Goal: Communication & Community: Participate in discussion

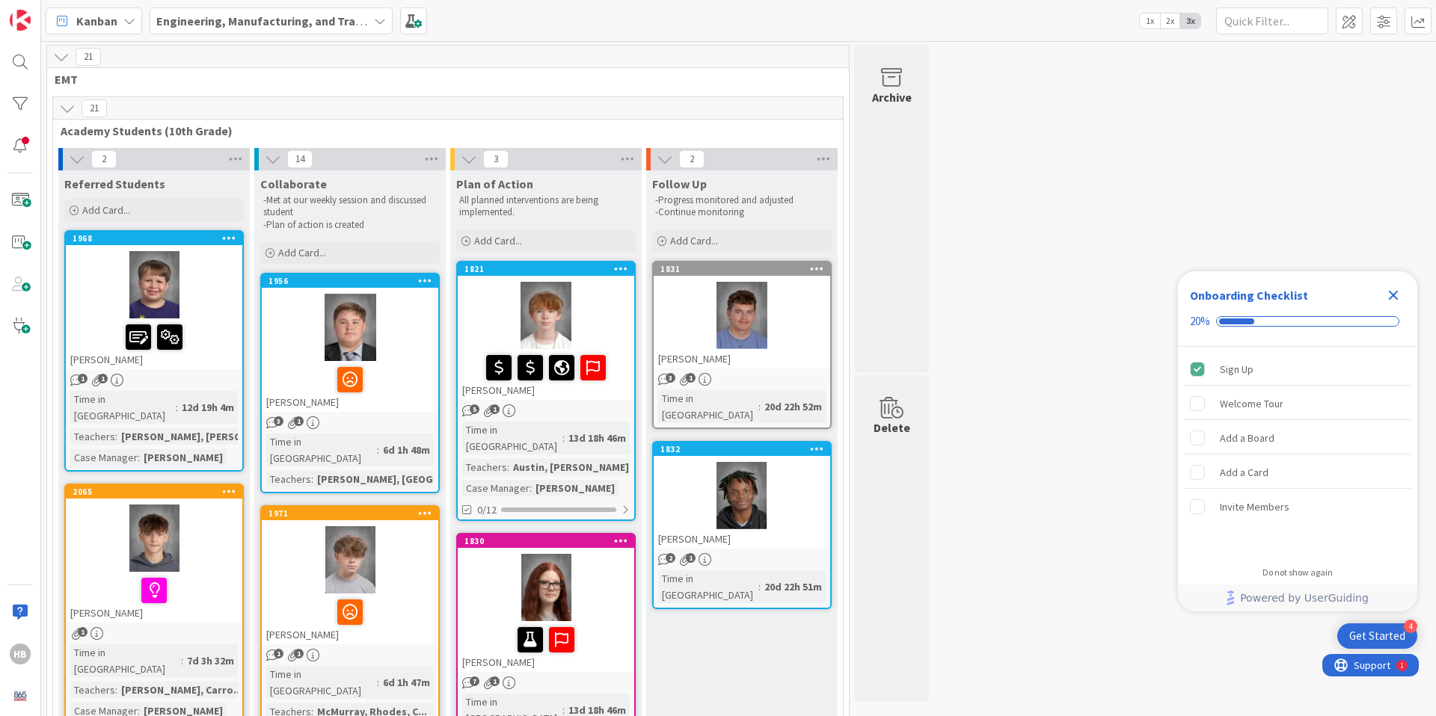
click at [1392, 294] on icon "Close Checklist" at bounding box center [1393, 296] width 10 height 10
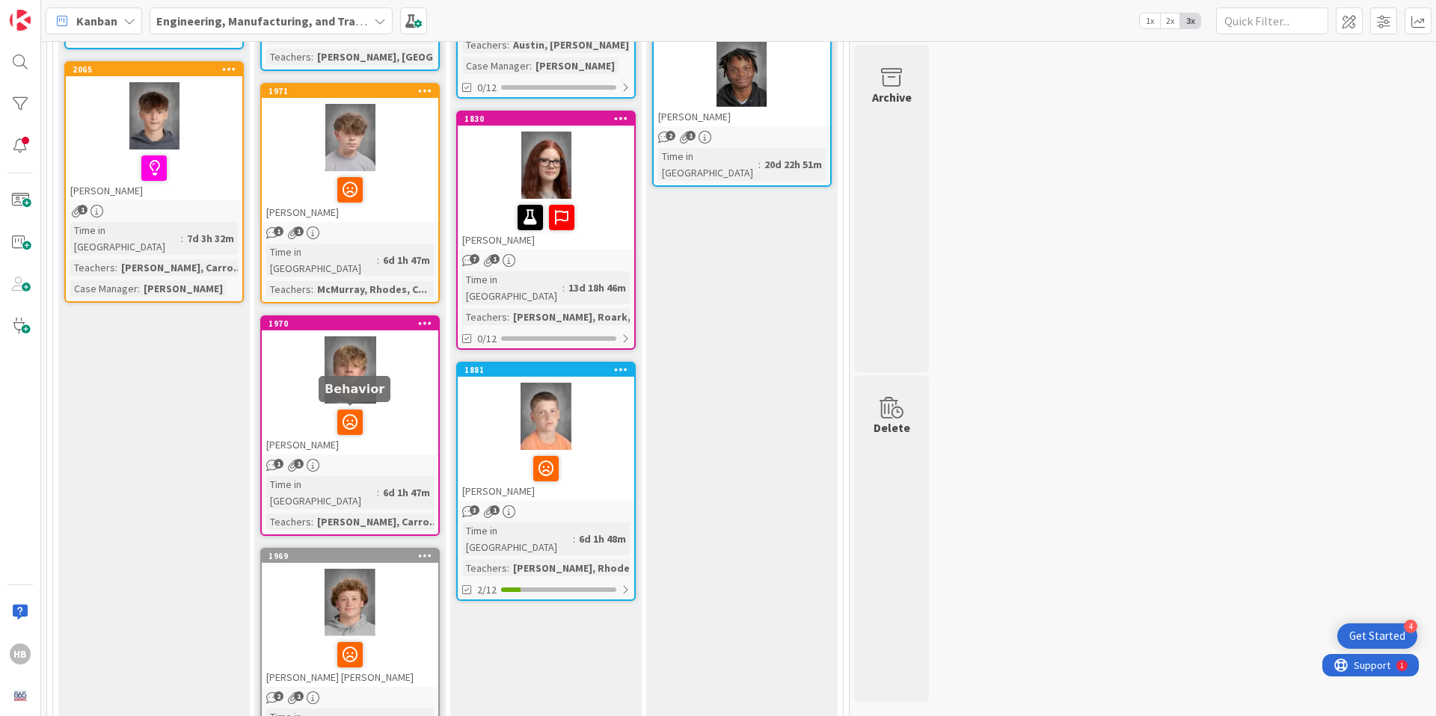
scroll to position [502, 0]
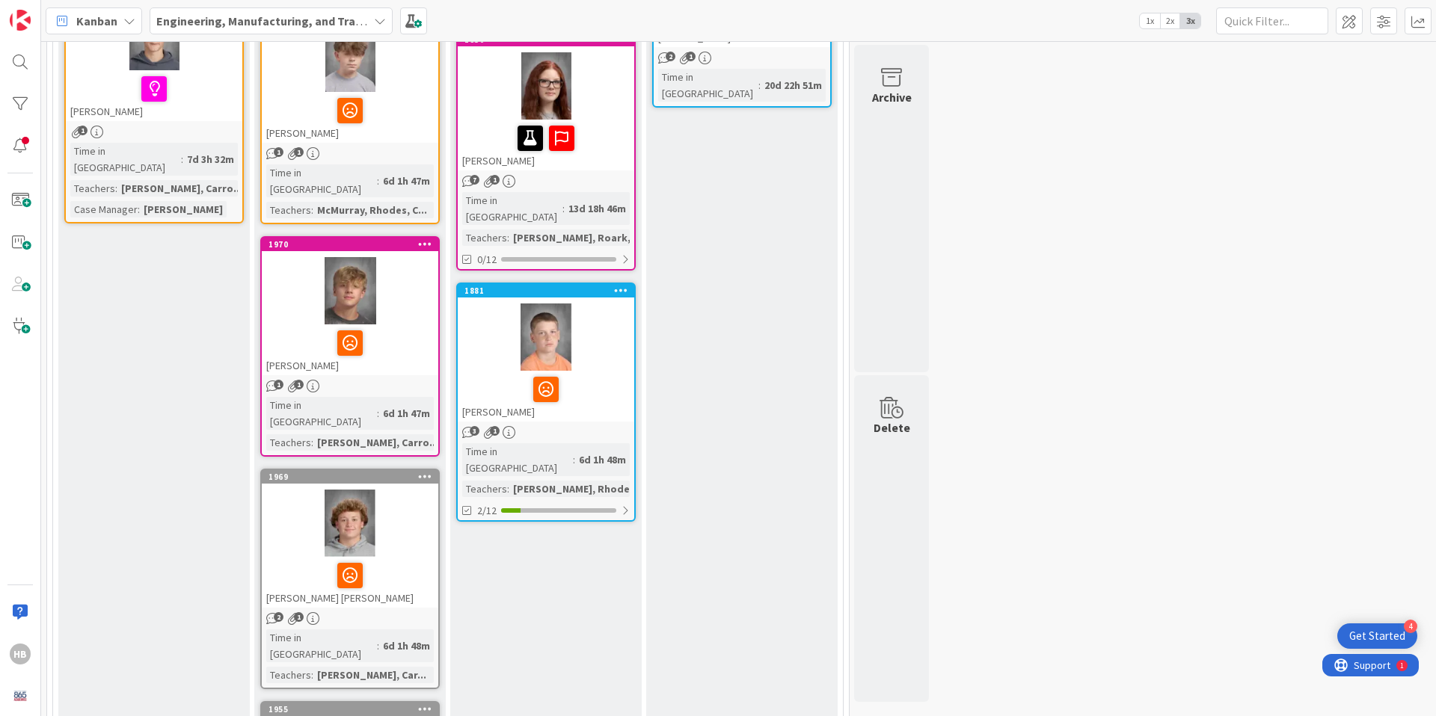
click at [345, 490] on div at bounding box center [350, 523] width 176 height 67
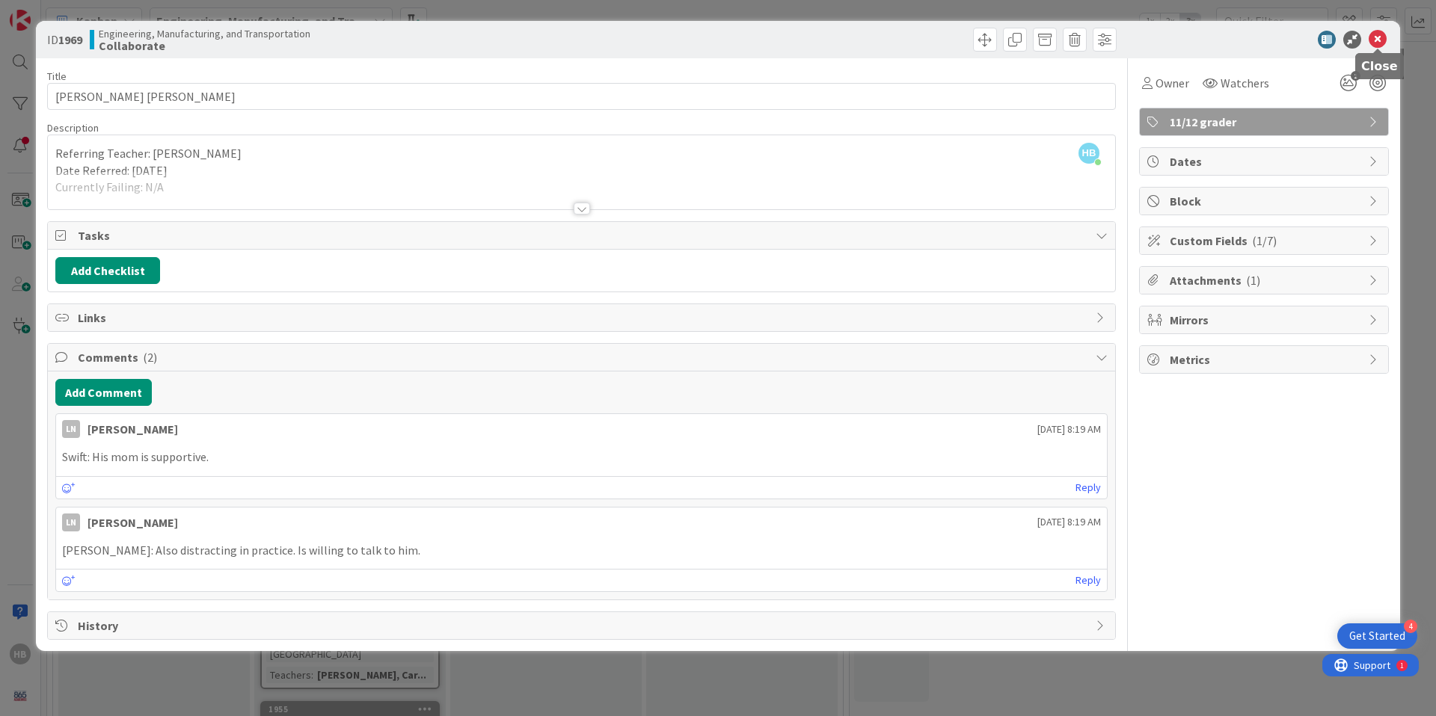
click at [1383, 39] on icon at bounding box center [1377, 40] width 18 height 18
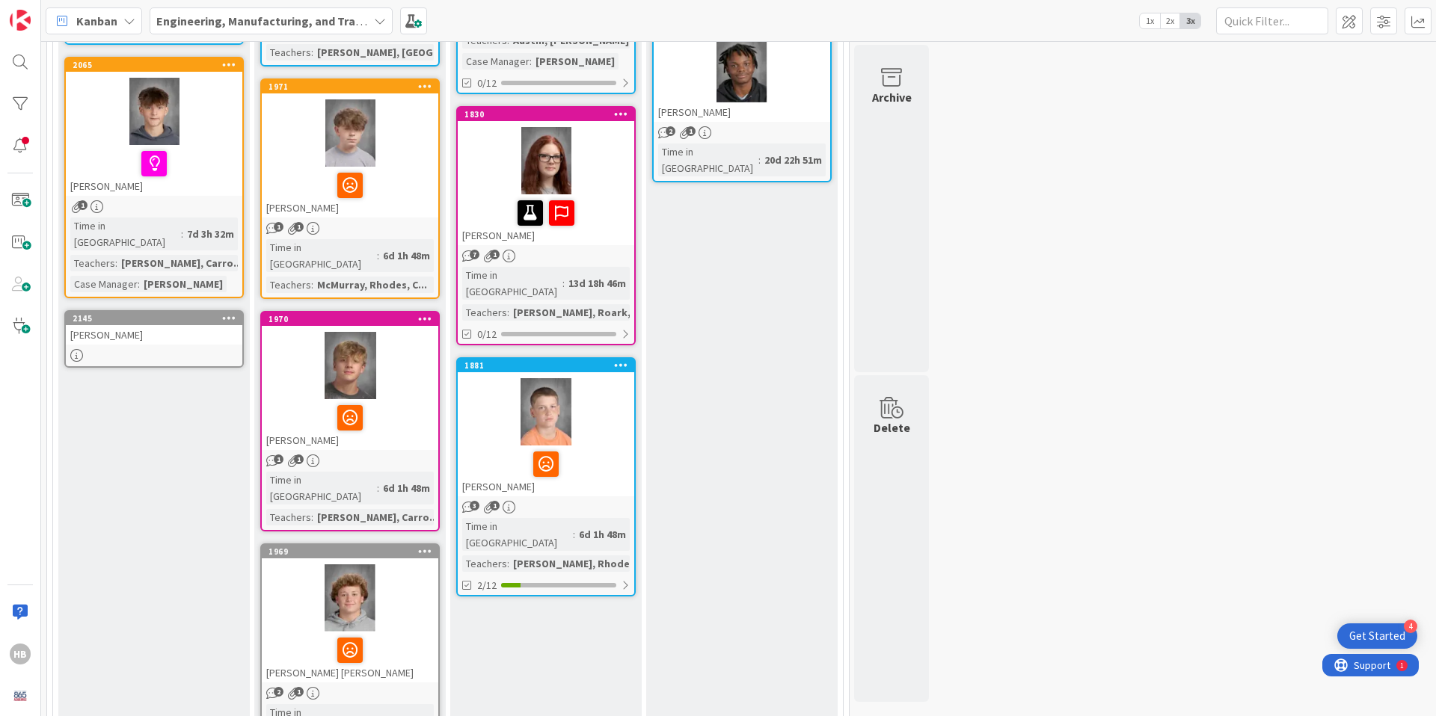
click at [469, 501] on icon "3" at bounding box center [468, 507] width 13 height 13
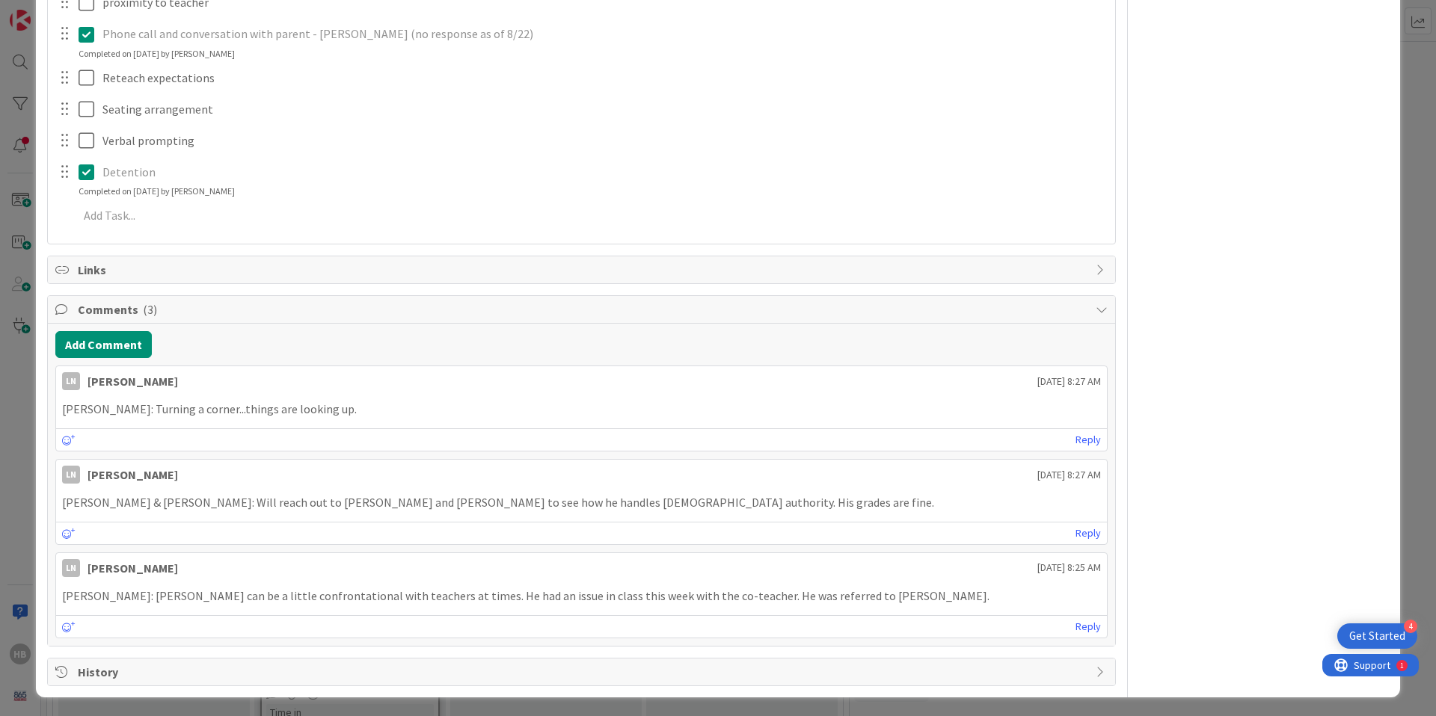
scroll to position [529, 0]
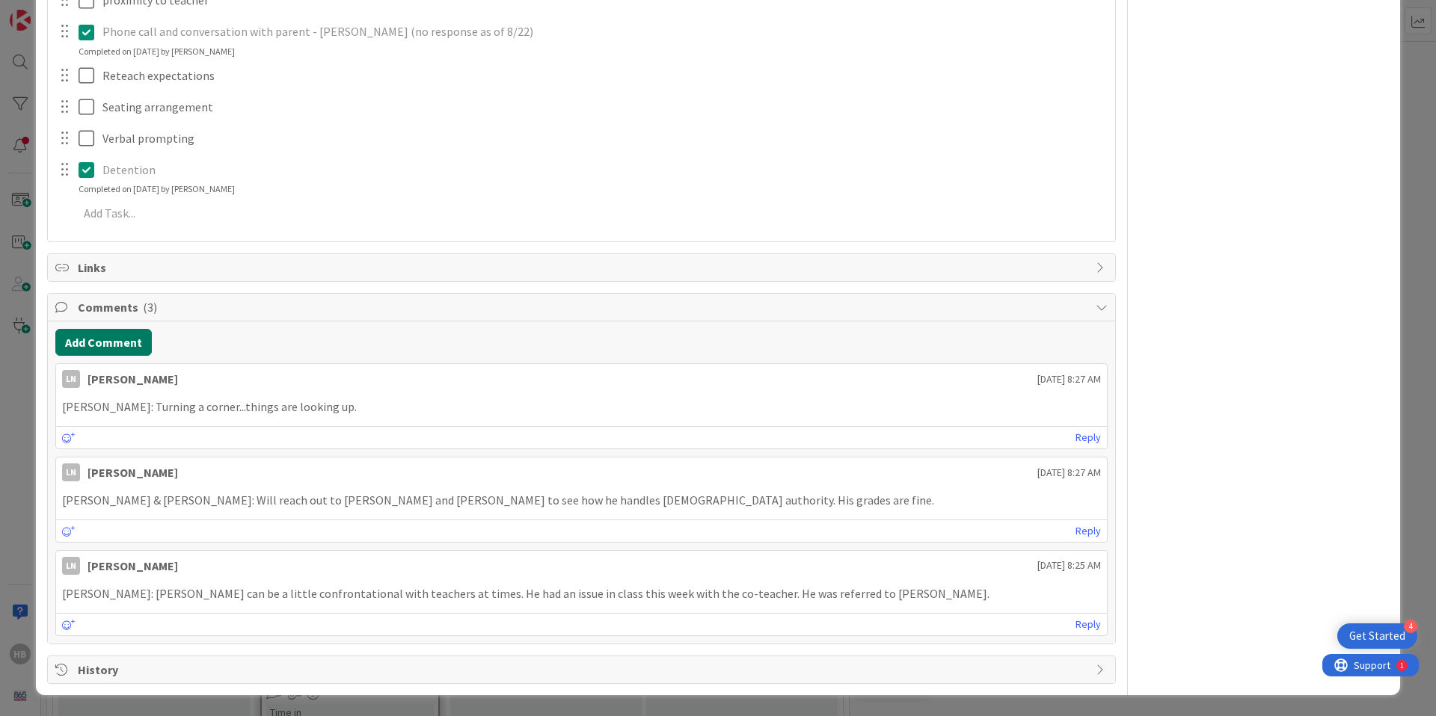
click at [120, 338] on button "Add Comment" at bounding box center [103, 342] width 96 height 27
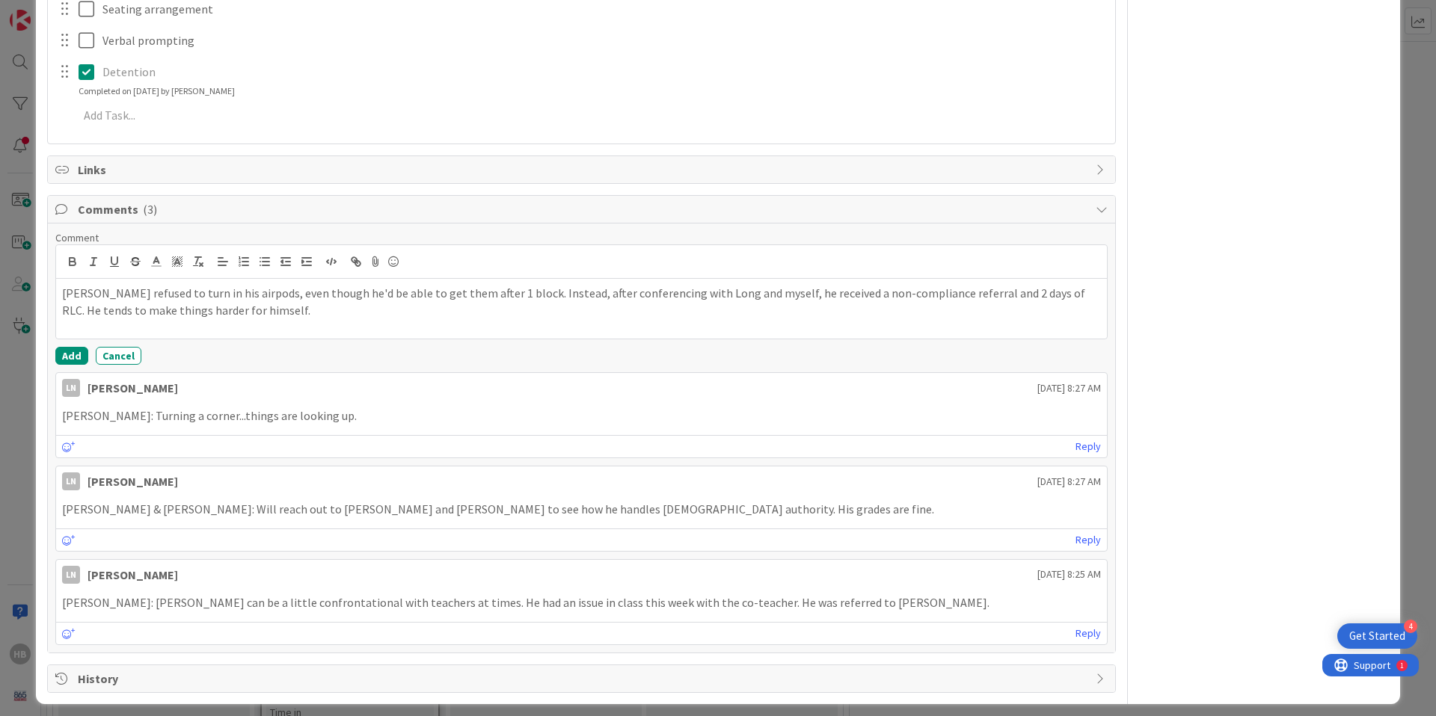
scroll to position [636, 0]
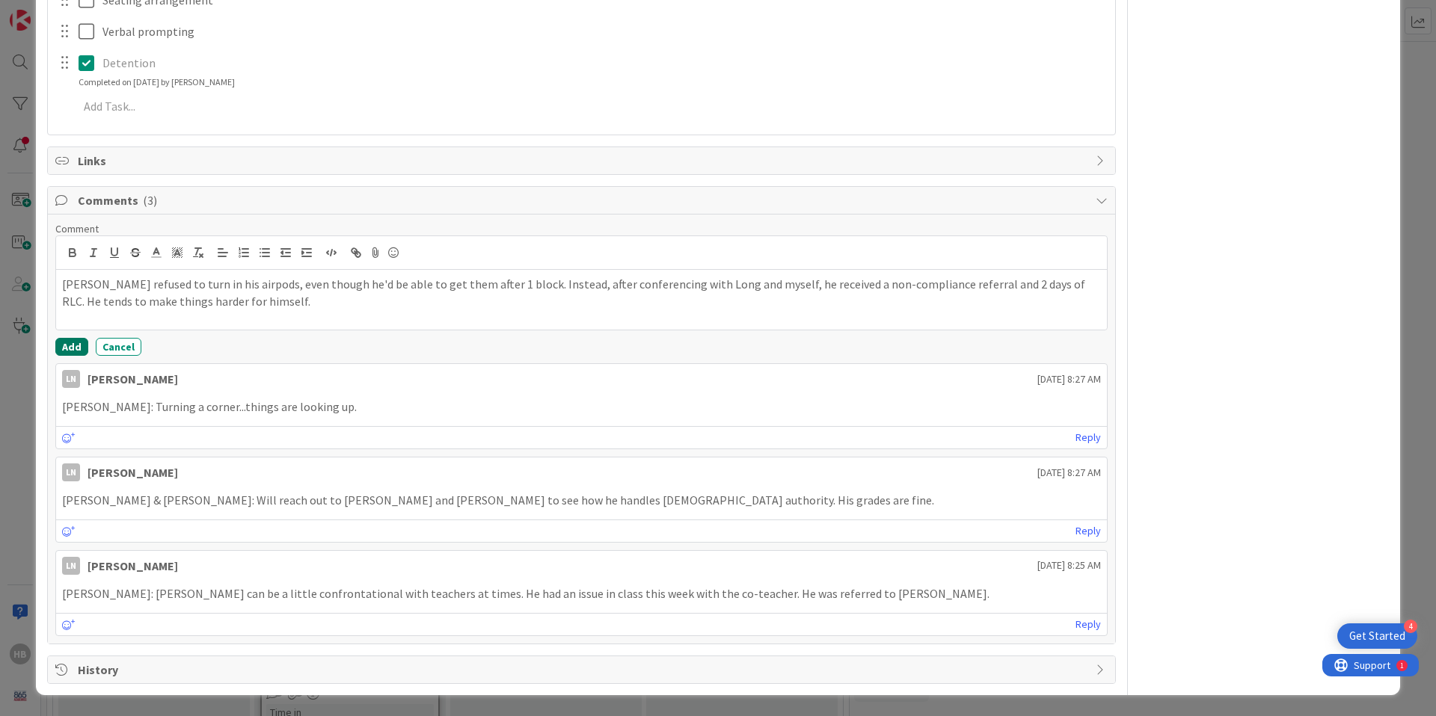
click at [66, 346] on button "Add" at bounding box center [71, 347] width 33 height 18
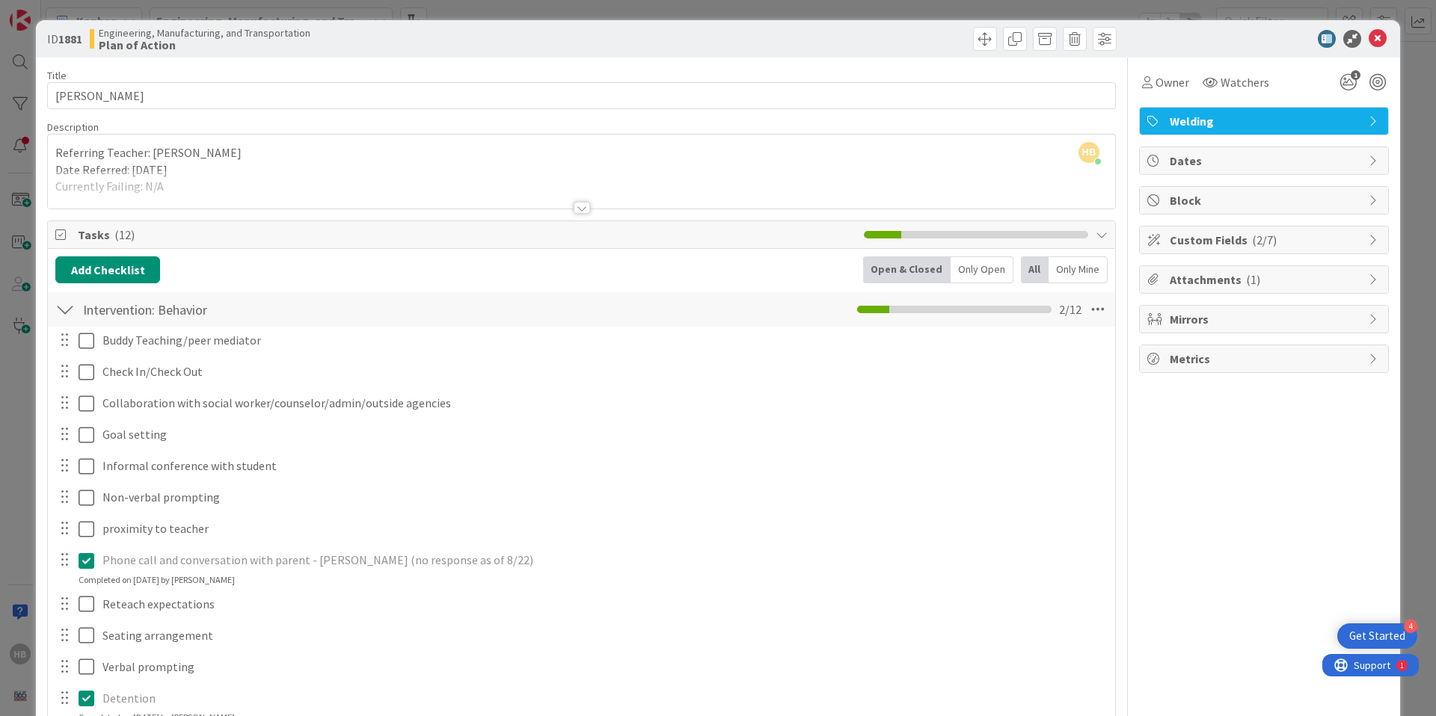
scroll to position [0, 0]
click at [1368, 40] on icon at bounding box center [1377, 40] width 18 height 18
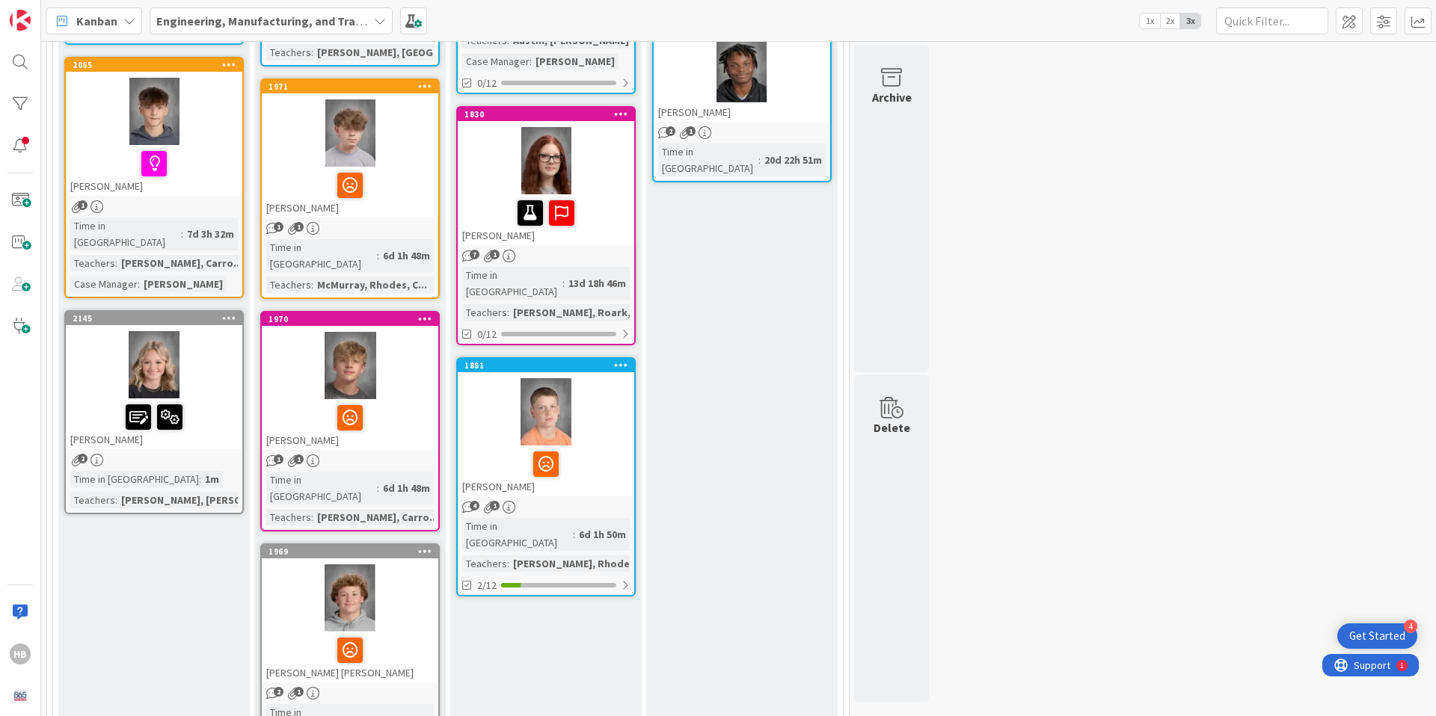
click at [364, 565] on div at bounding box center [350, 598] width 176 height 67
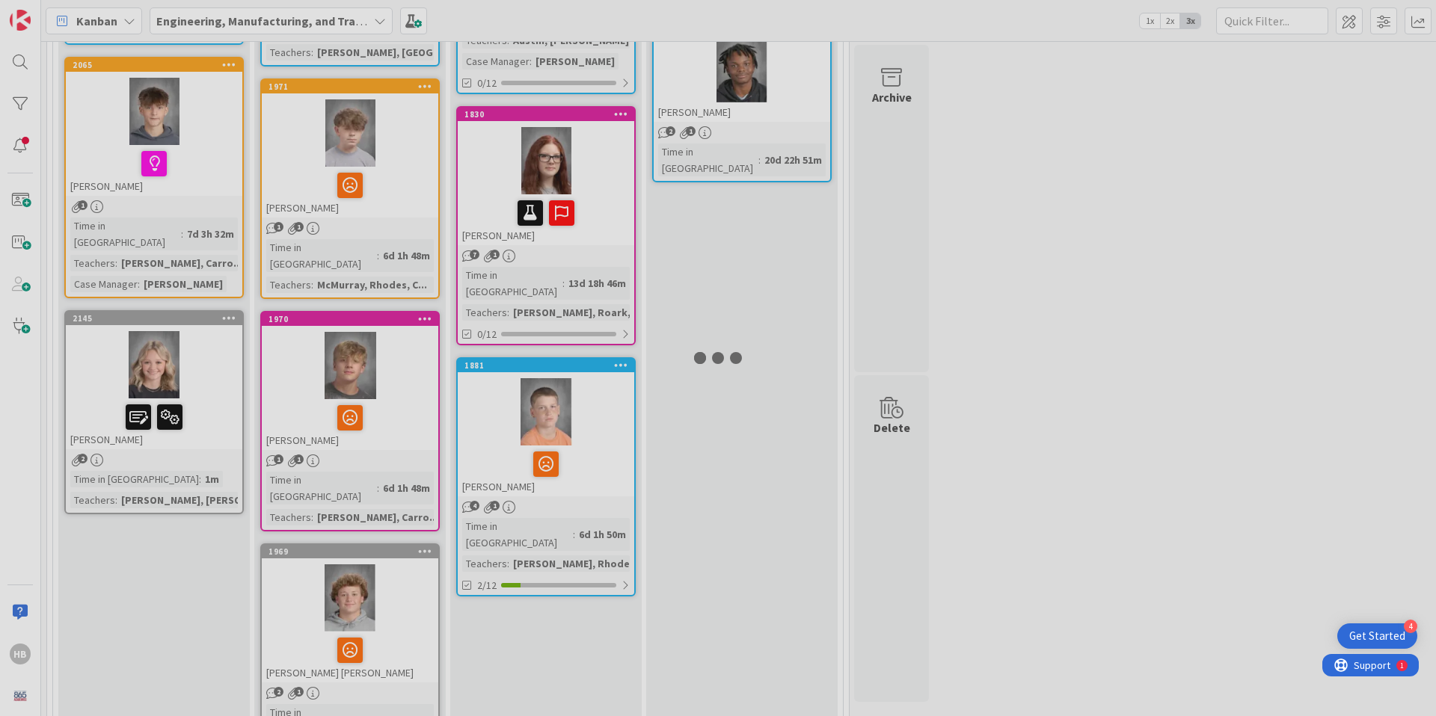
click at [364, 546] on div at bounding box center [718, 358] width 1436 height 716
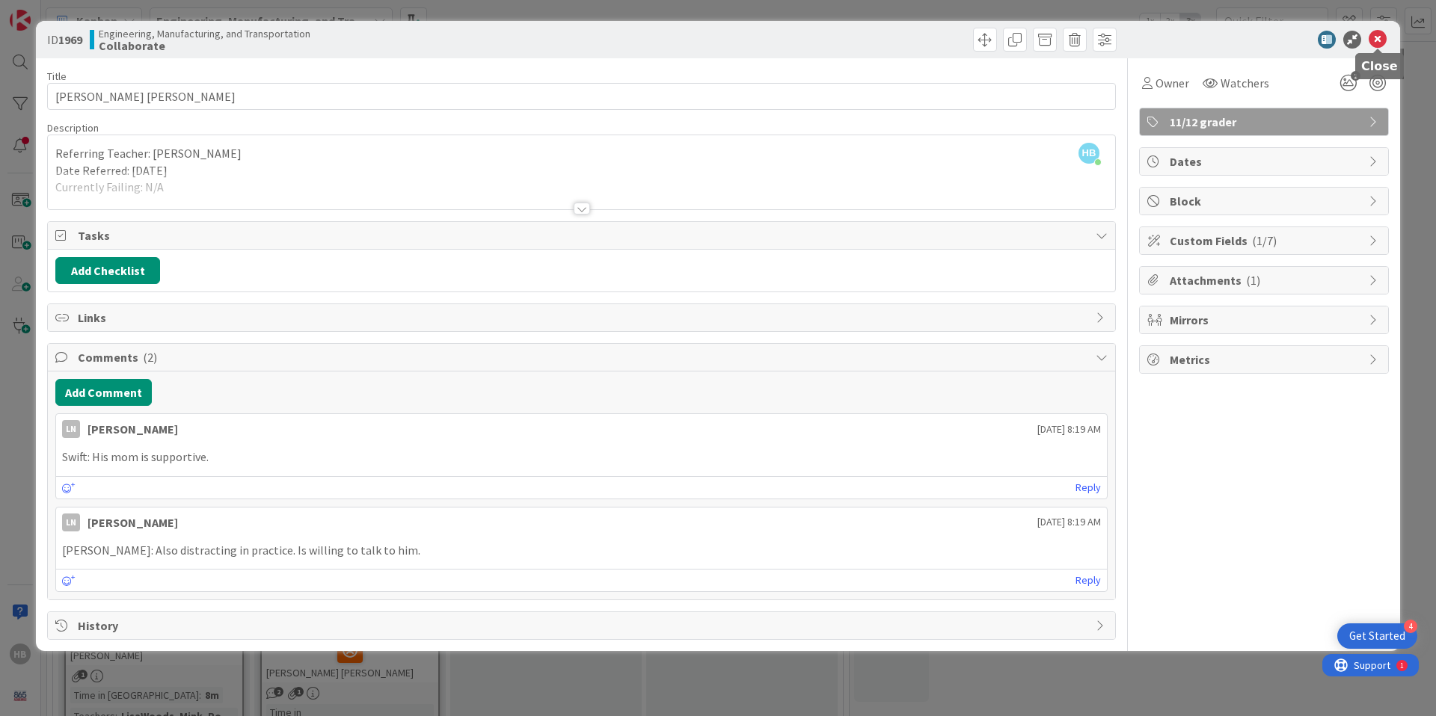
click at [1376, 45] on icon at bounding box center [1377, 40] width 18 height 18
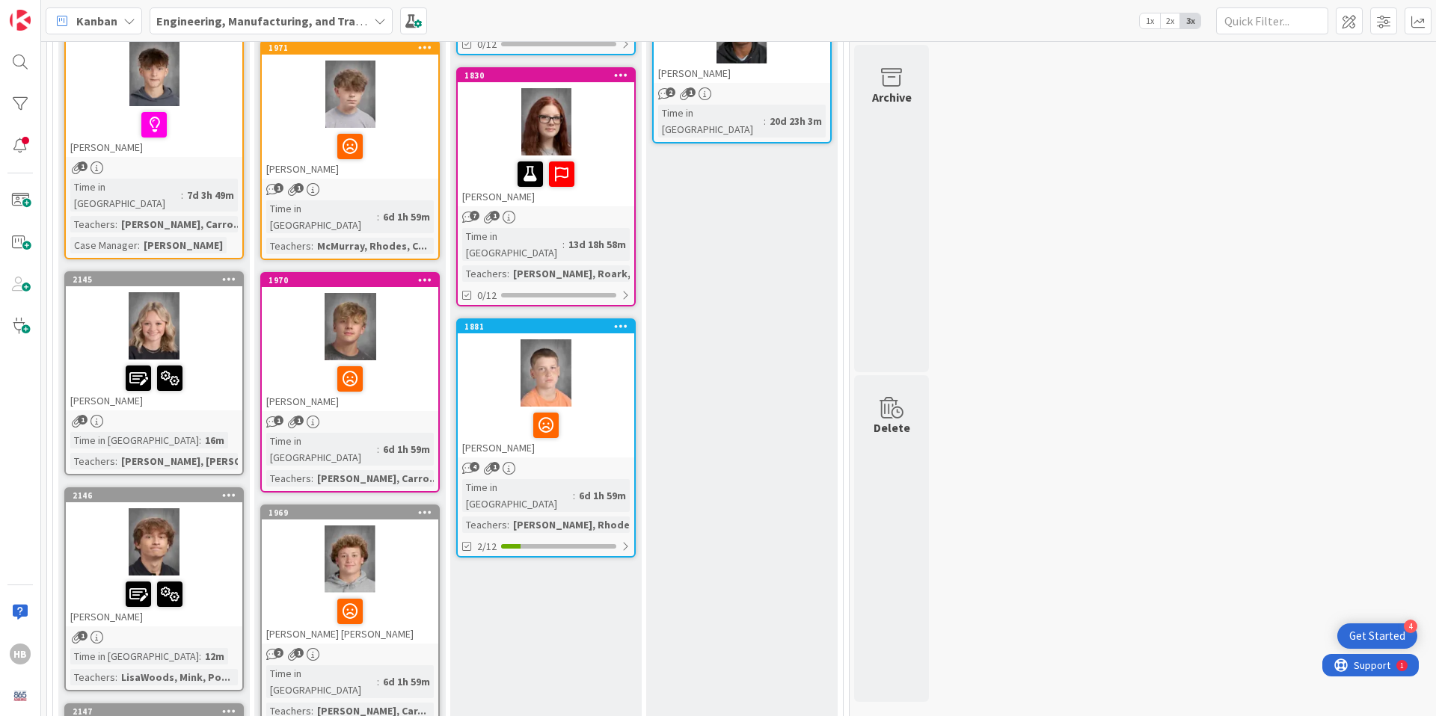
scroll to position [516, 0]
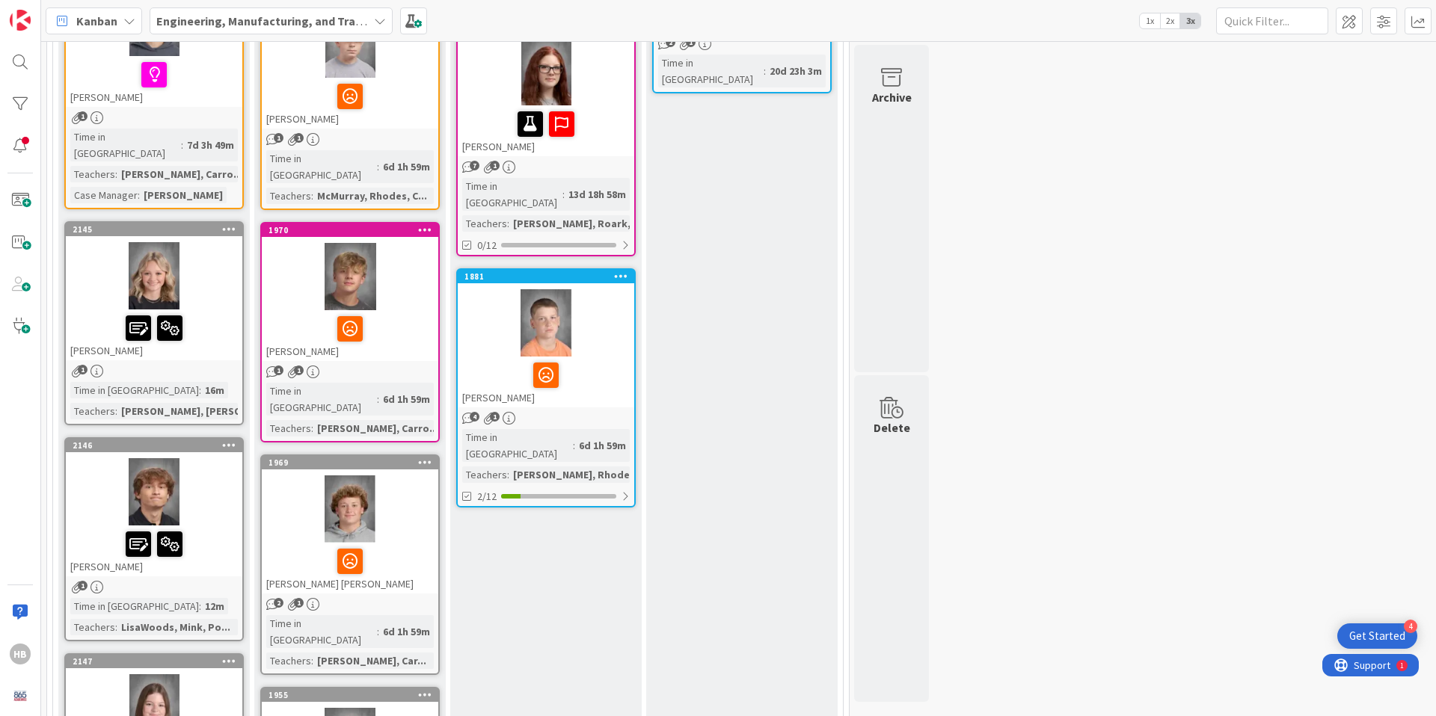
click at [276, 598] on span "2" at bounding box center [279, 603] width 10 height 10
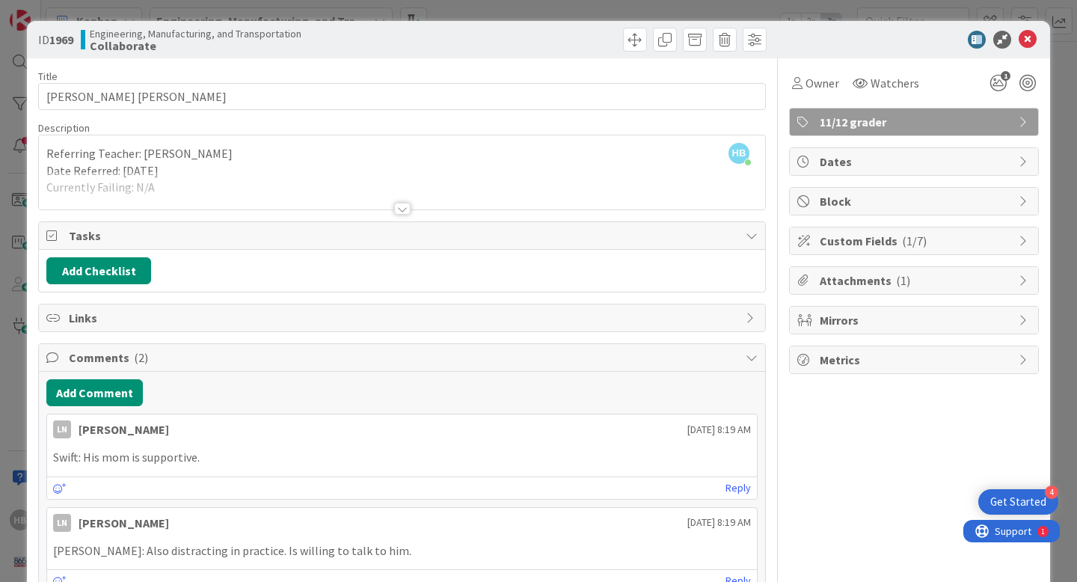
scroll to position [516, 0]
click at [1029, 39] on icon at bounding box center [1027, 40] width 18 height 18
